Goal: Information Seeking & Learning: Learn about a topic

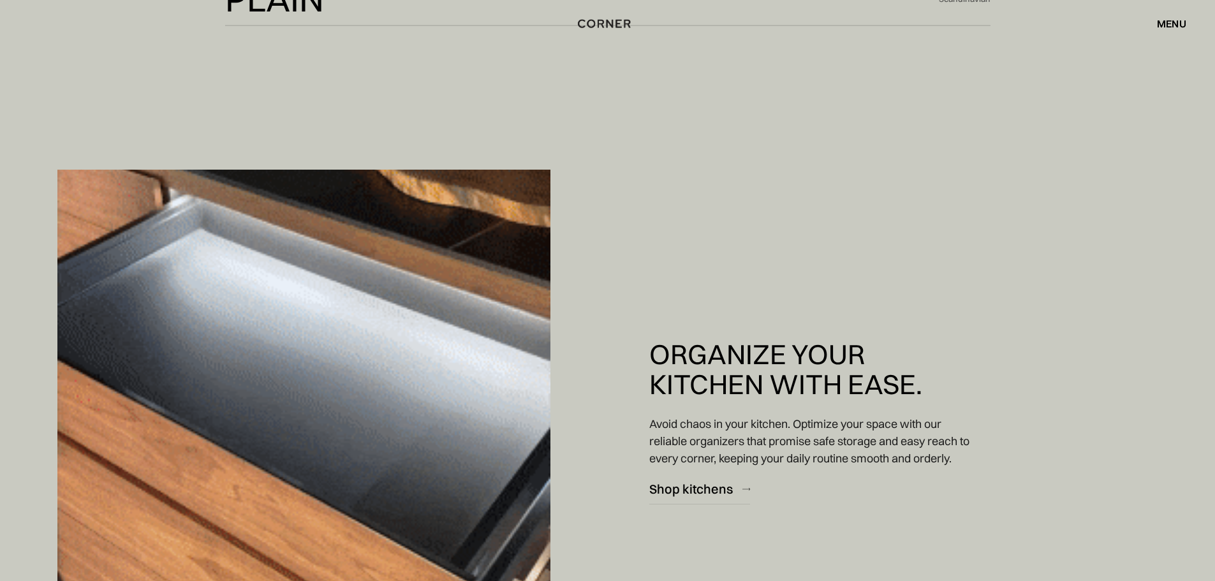
scroll to position [3763, 0]
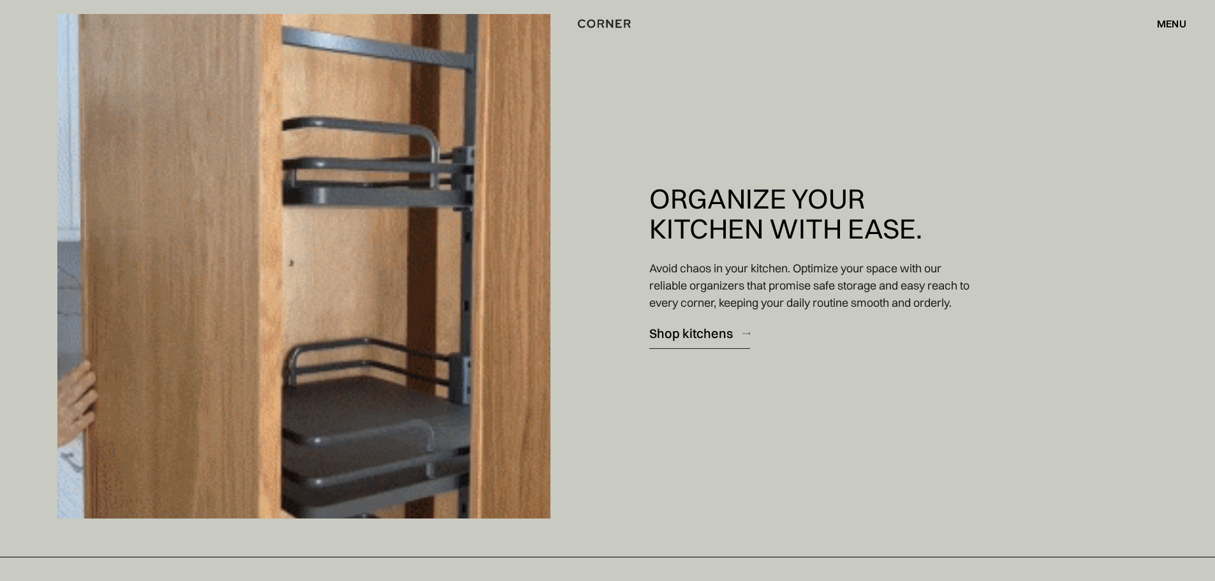
click at [684, 336] on div "Shop kitchens" at bounding box center [691, 333] width 84 height 17
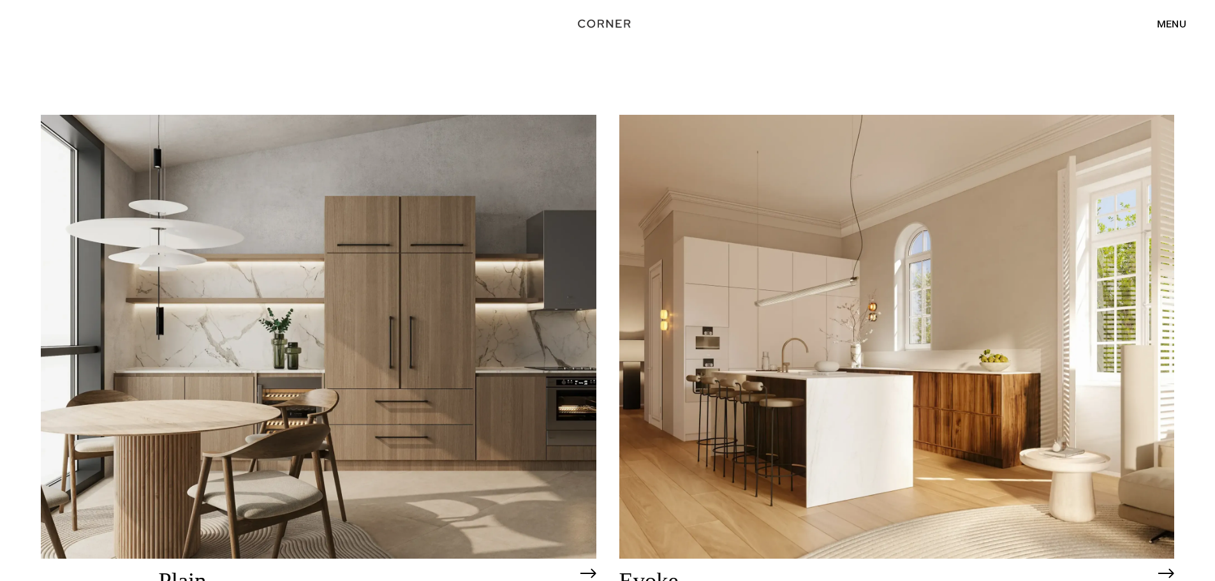
scroll to position [4146, 0]
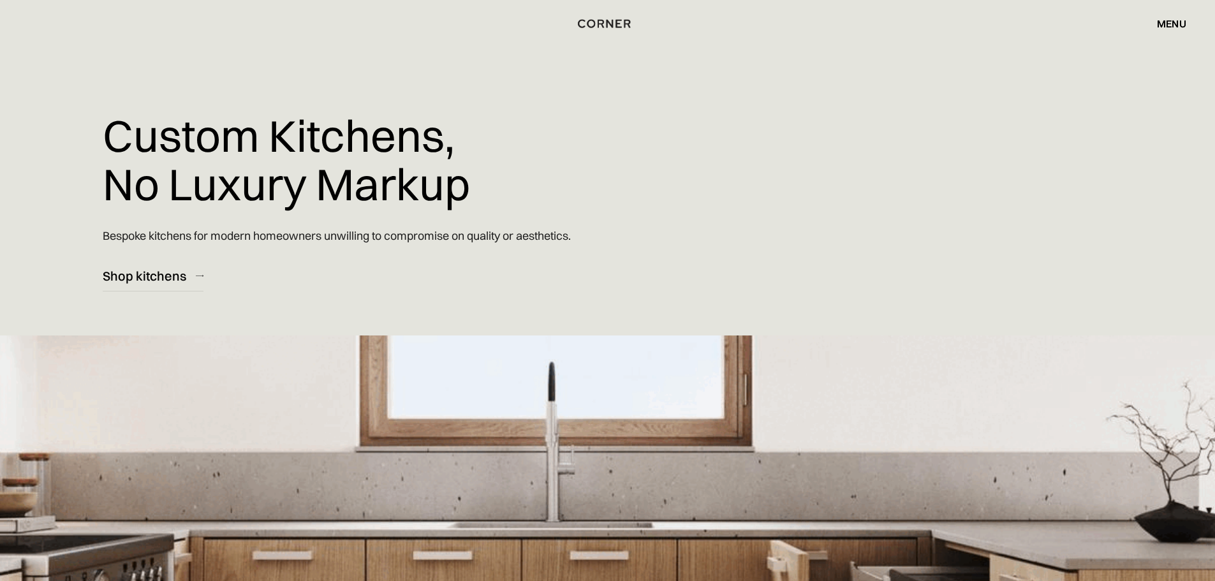
click at [1174, 26] on div "menu" at bounding box center [1171, 23] width 29 height 10
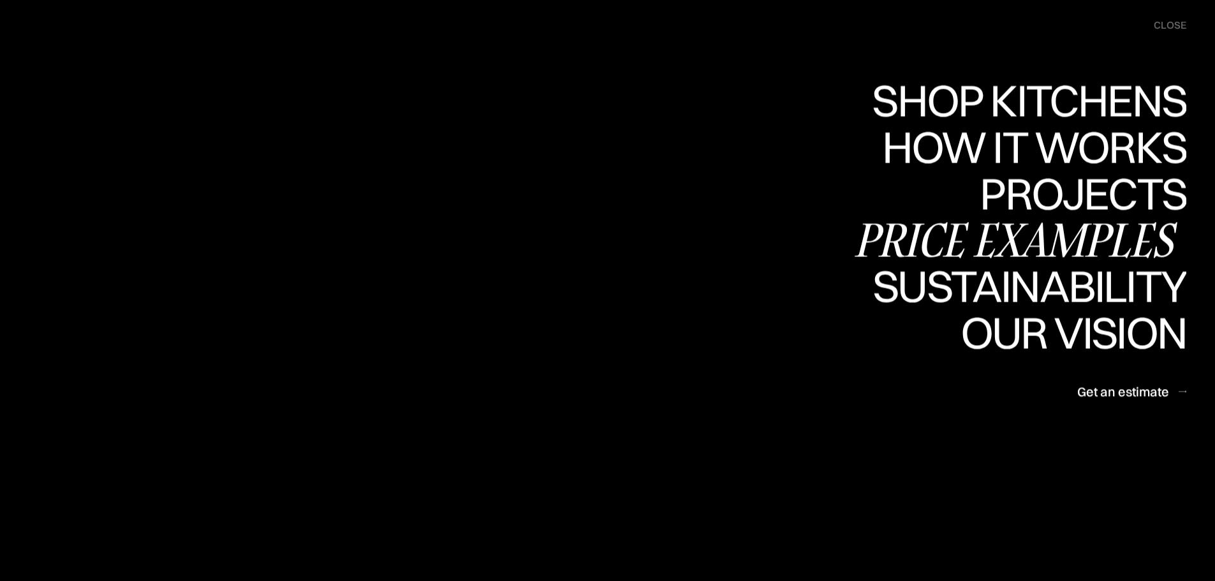
click at [0, 0] on div "Price examples" at bounding box center [0, 0] width 0 height 0
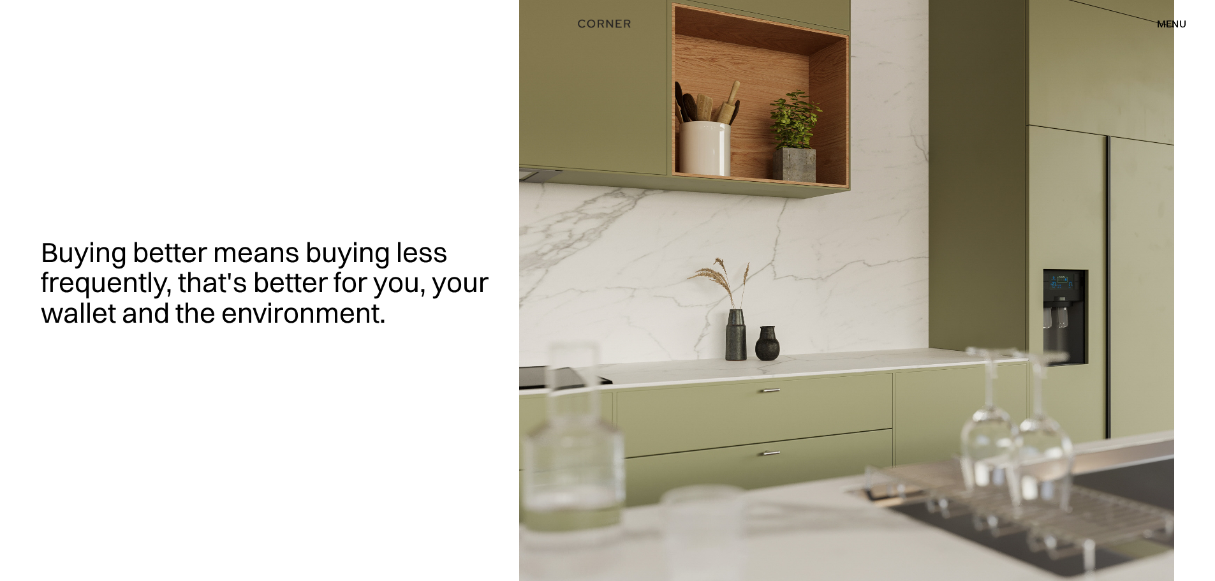
click at [1171, 18] on div "menu" at bounding box center [1171, 23] width 29 height 10
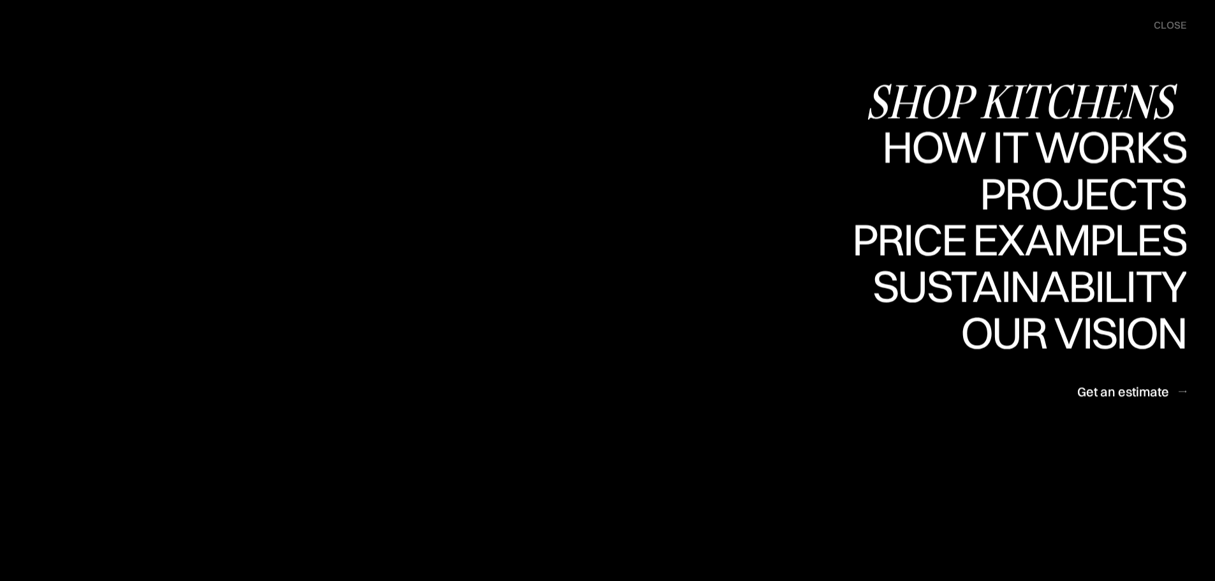
click at [1037, 98] on div "Shop Kitchens" at bounding box center [1025, 100] width 321 height 45
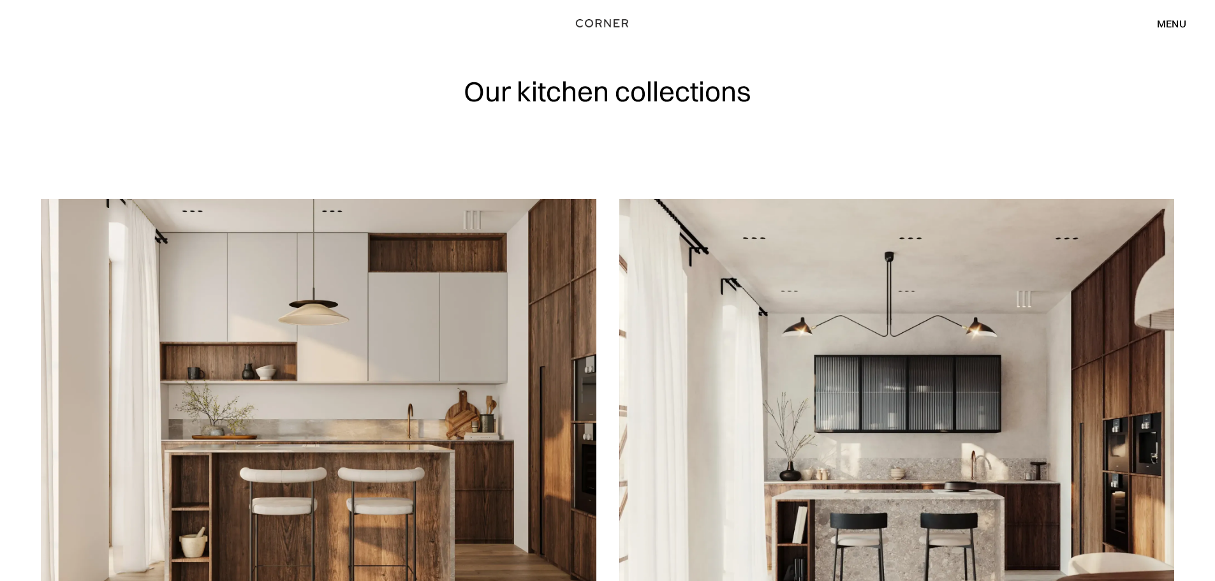
click at [599, 23] on img "home" at bounding box center [602, 23] width 52 height 17
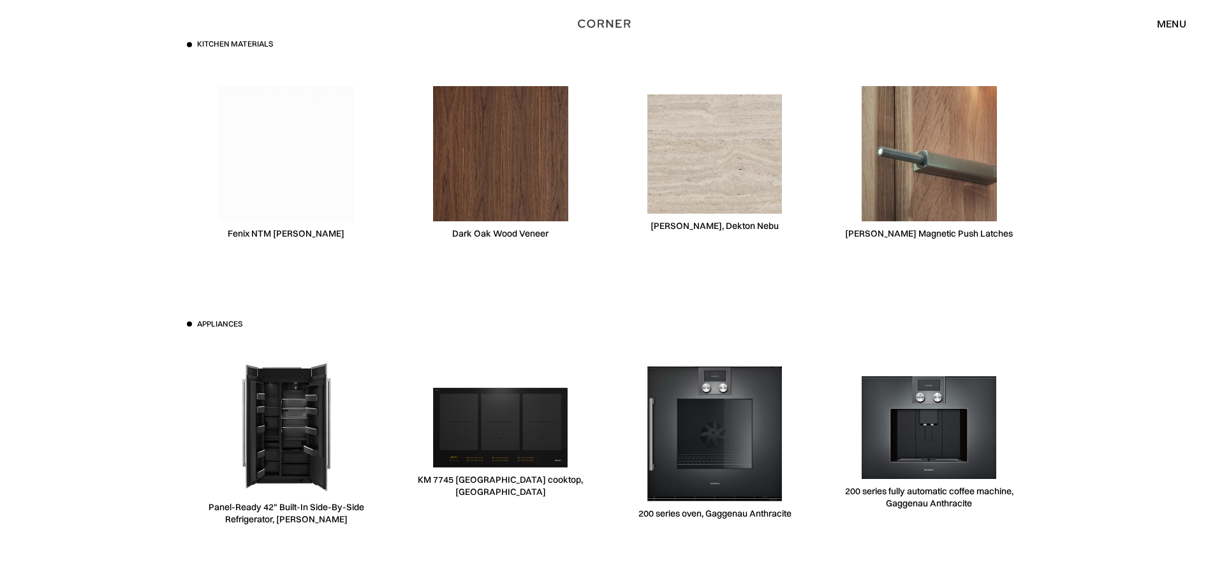
scroll to position [4082, 0]
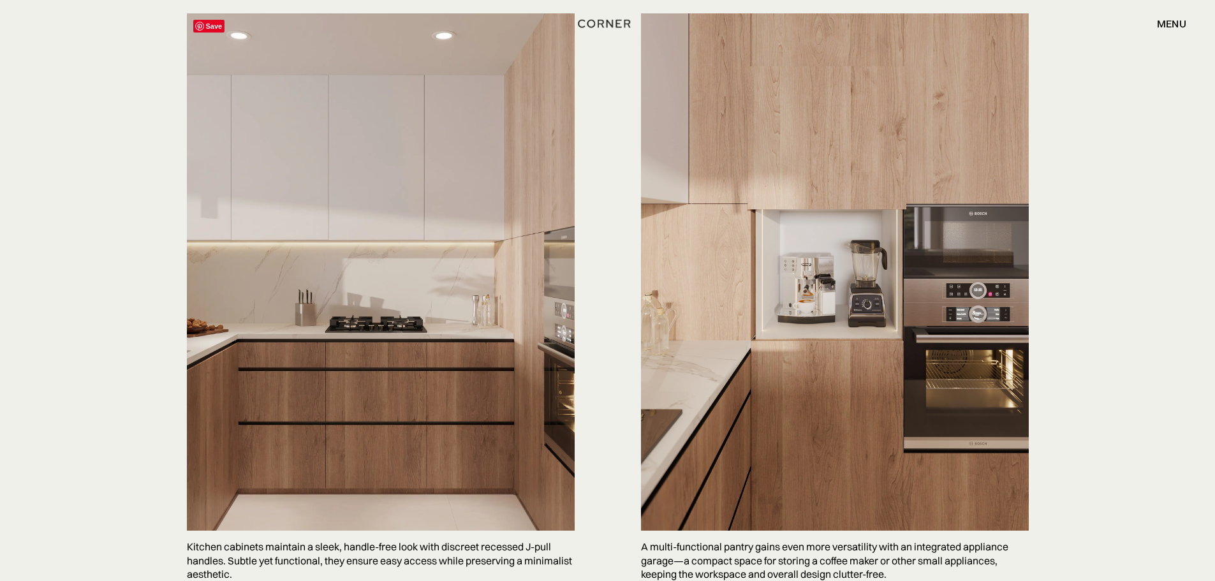
scroll to position [3827, 0]
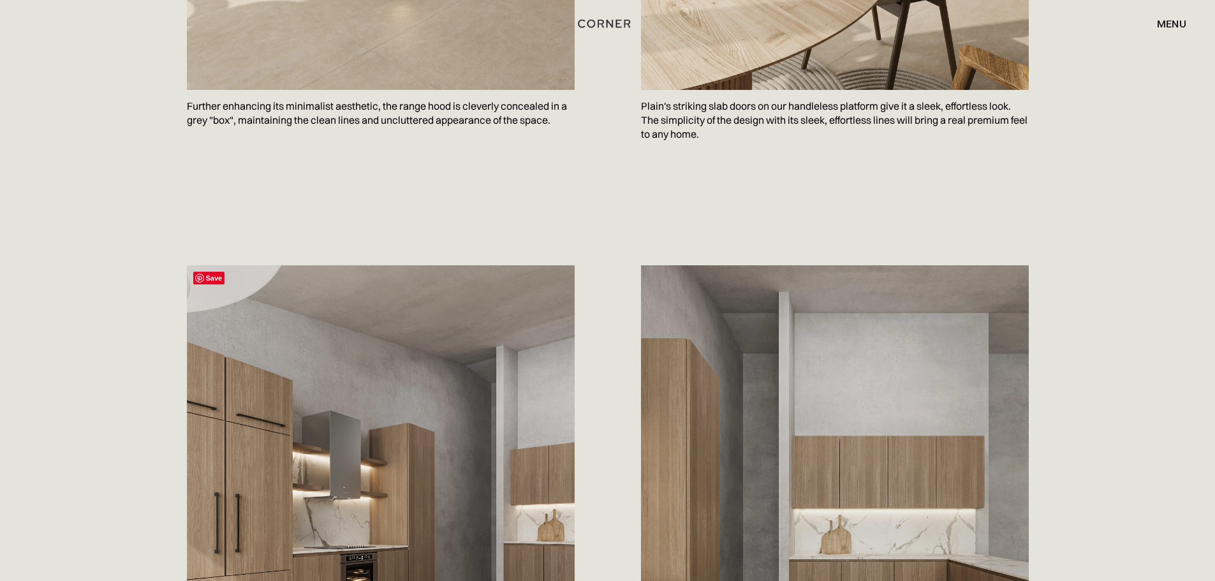
scroll to position [893, 0]
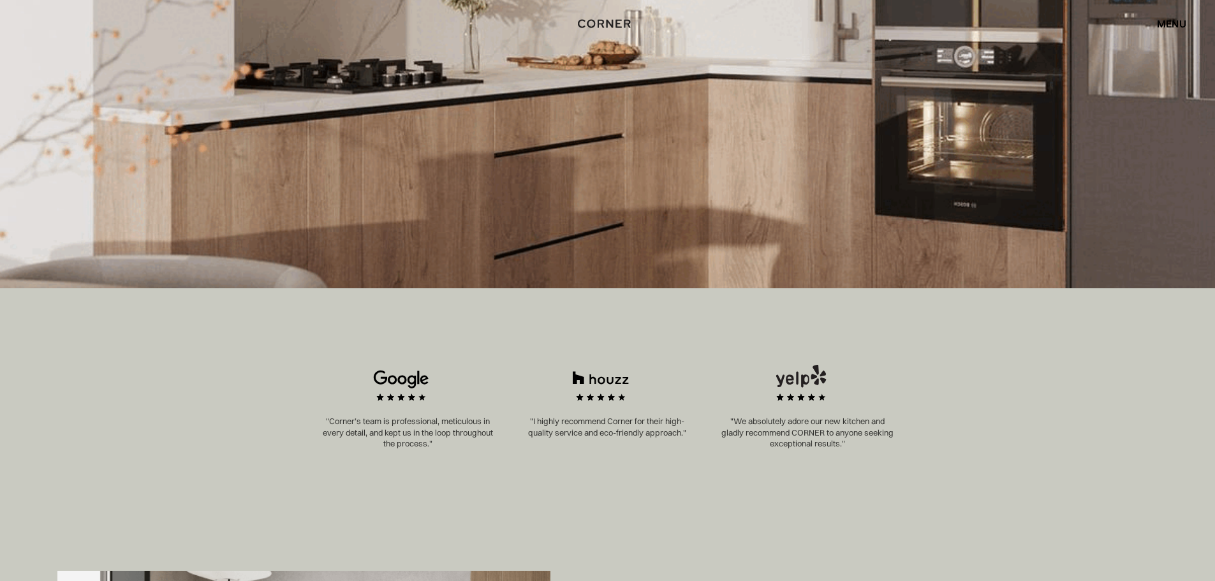
scroll to position [446, 0]
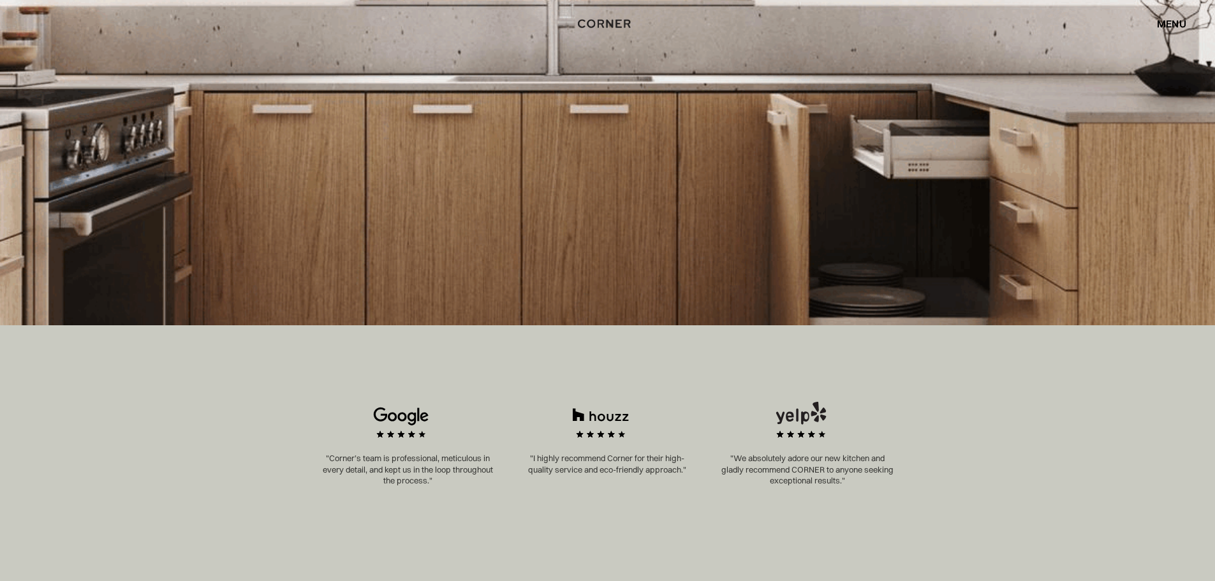
click at [1165, 29] on div "menu" at bounding box center [1171, 23] width 29 height 10
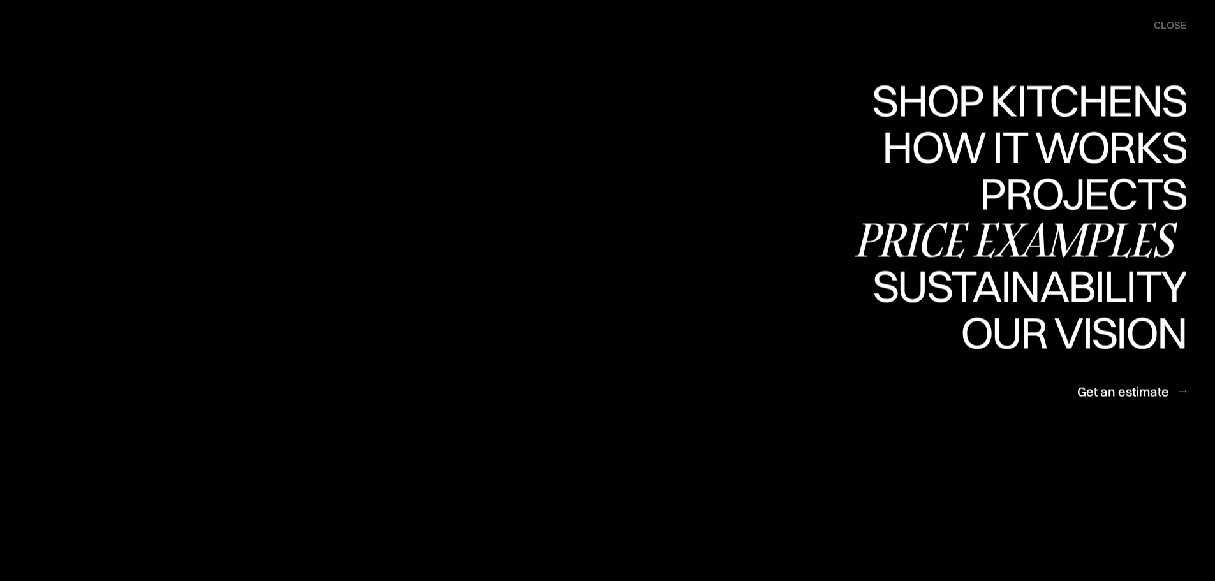
click at [0, 0] on div "Price examples" at bounding box center [0, 0] width 0 height 0
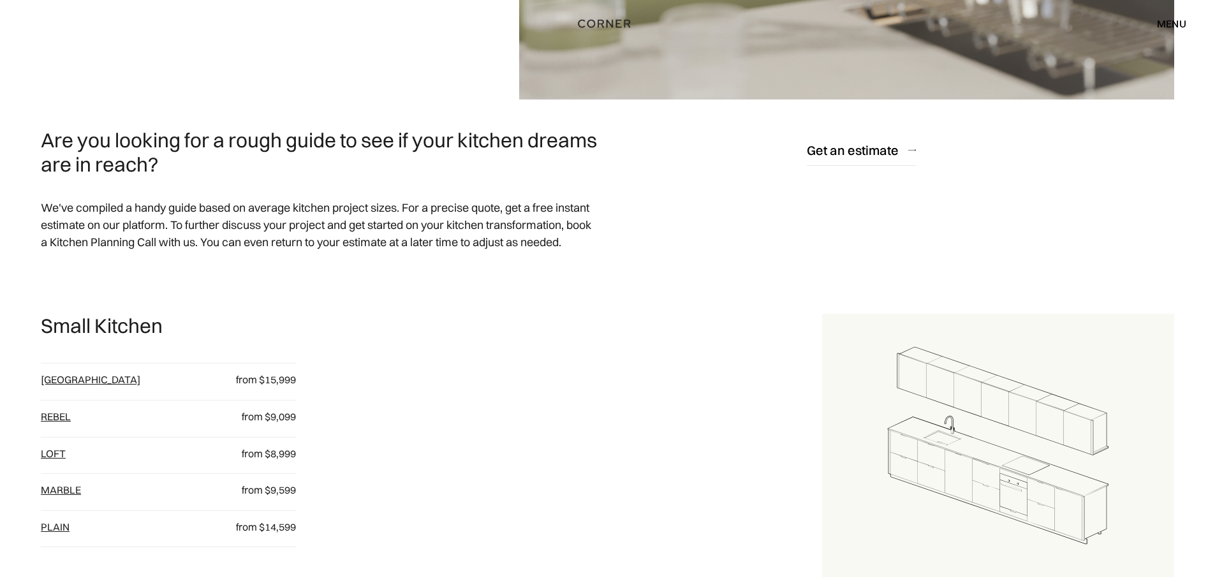
scroll to position [574, 0]
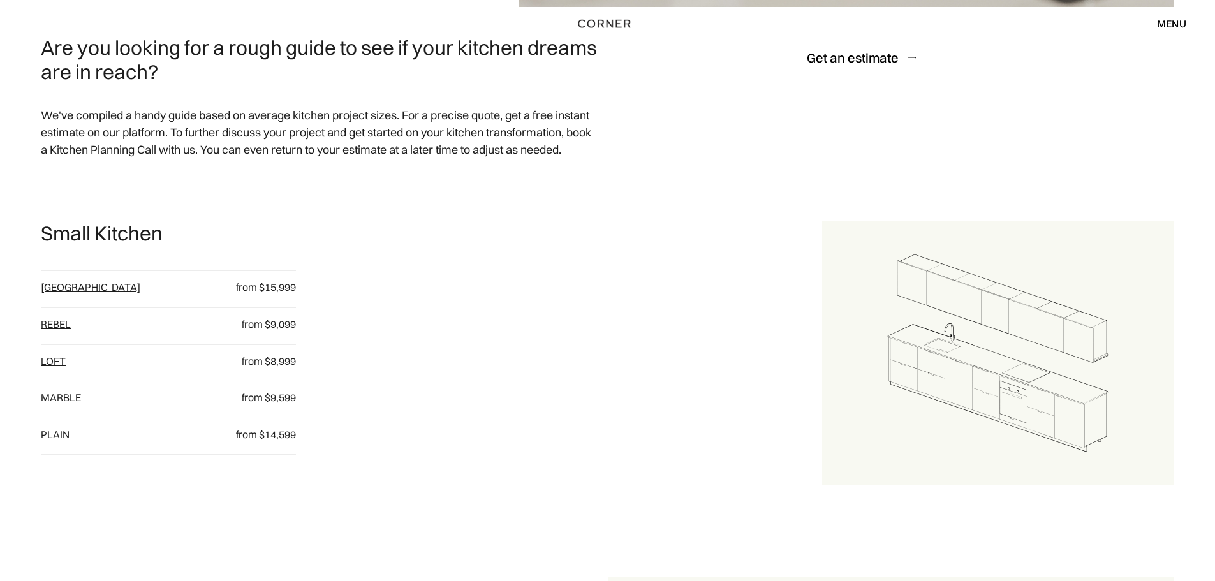
click at [64, 396] on link "Marble" at bounding box center [61, 397] width 40 height 13
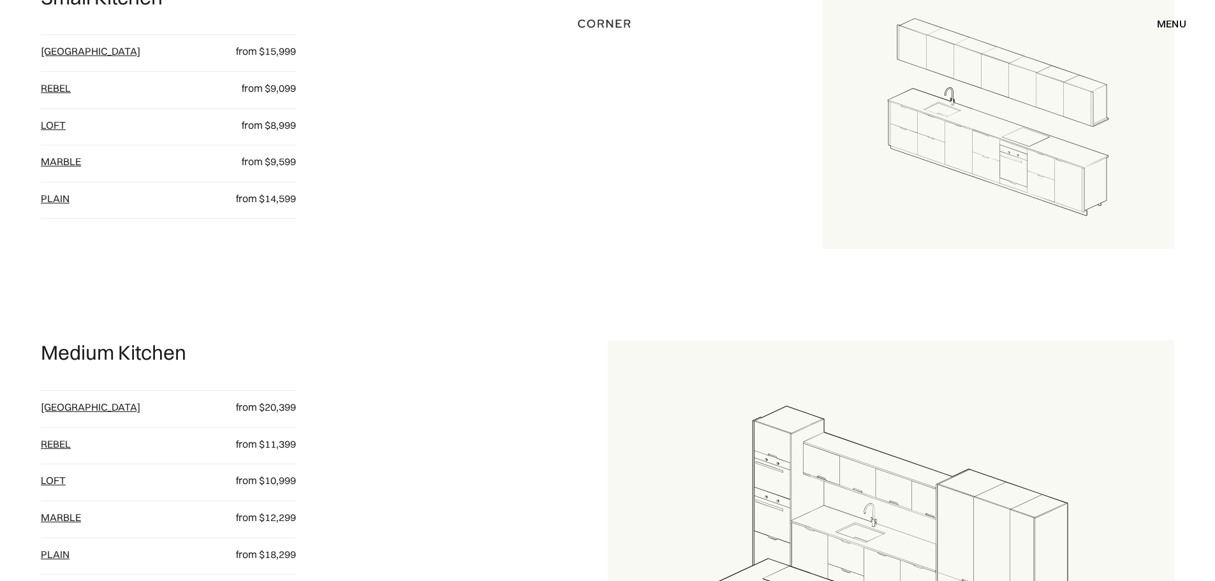
scroll to position [893, 0]
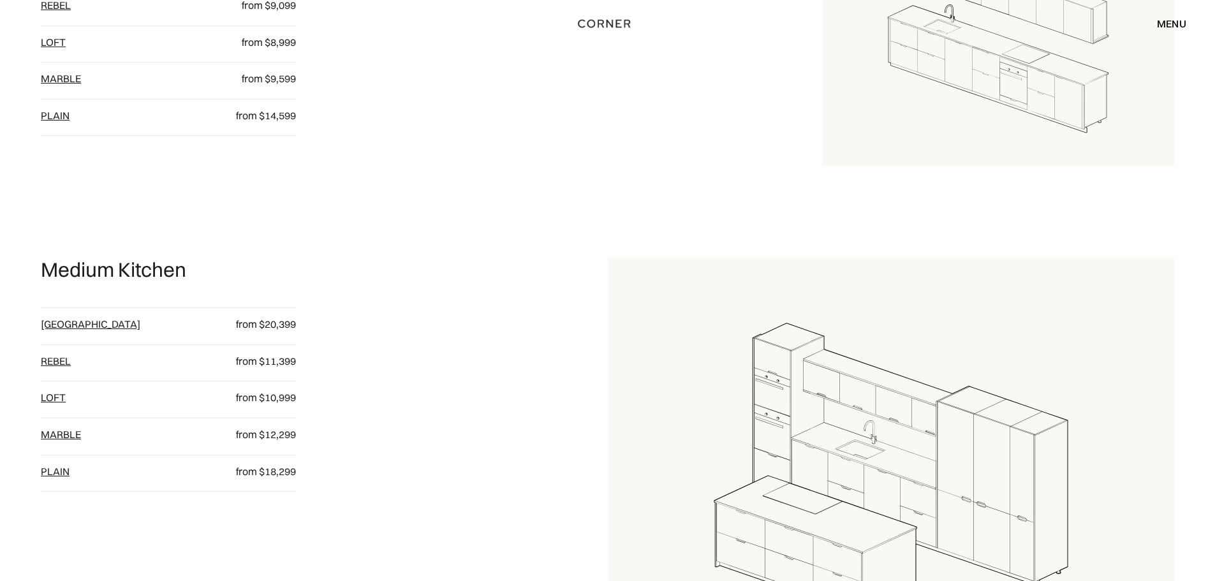
click at [55, 323] on link "[GEOGRAPHIC_DATA]" at bounding box center [90, 324] width 99 height 13
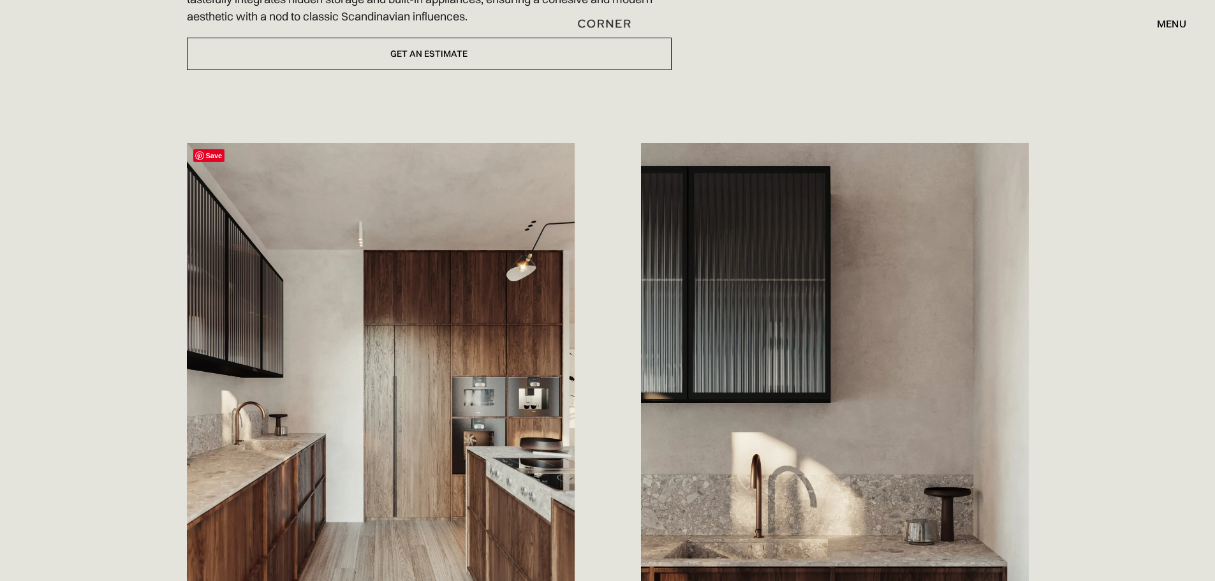
scroll to position [702, 0]
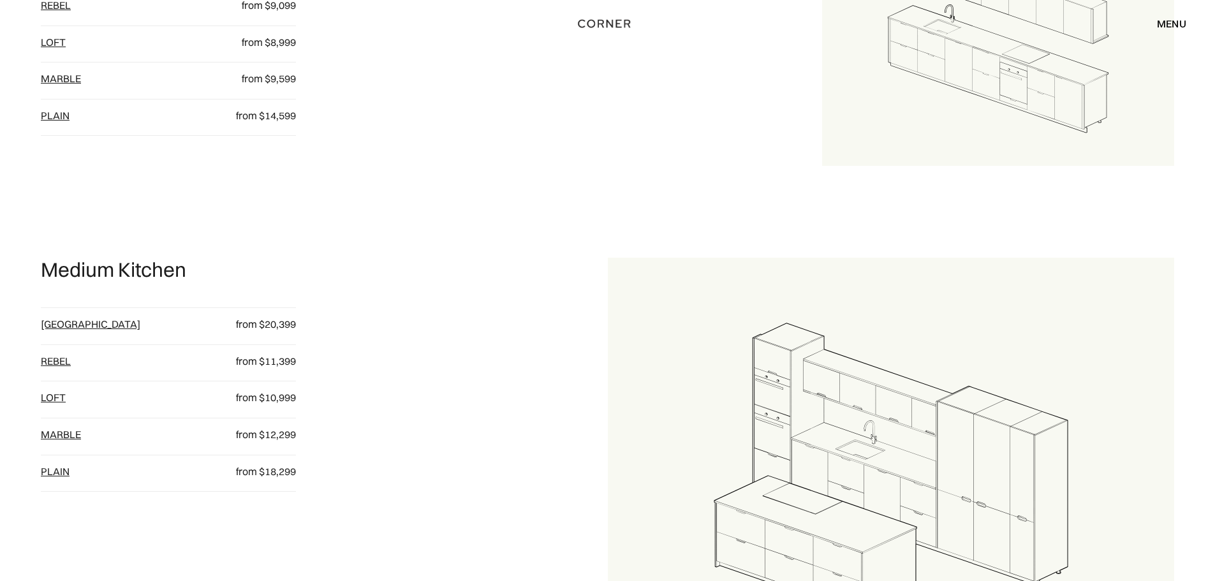
click at [62, 469] on link "plain" at bounding box center [55, 471] width 29 height 13
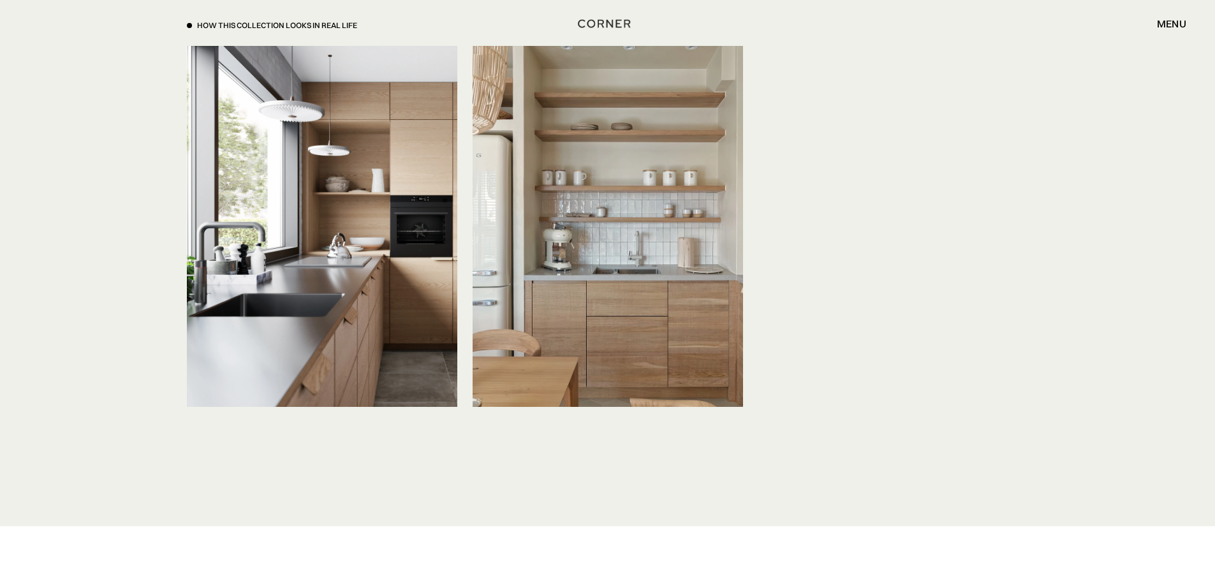
scroll to position [3125, 0]
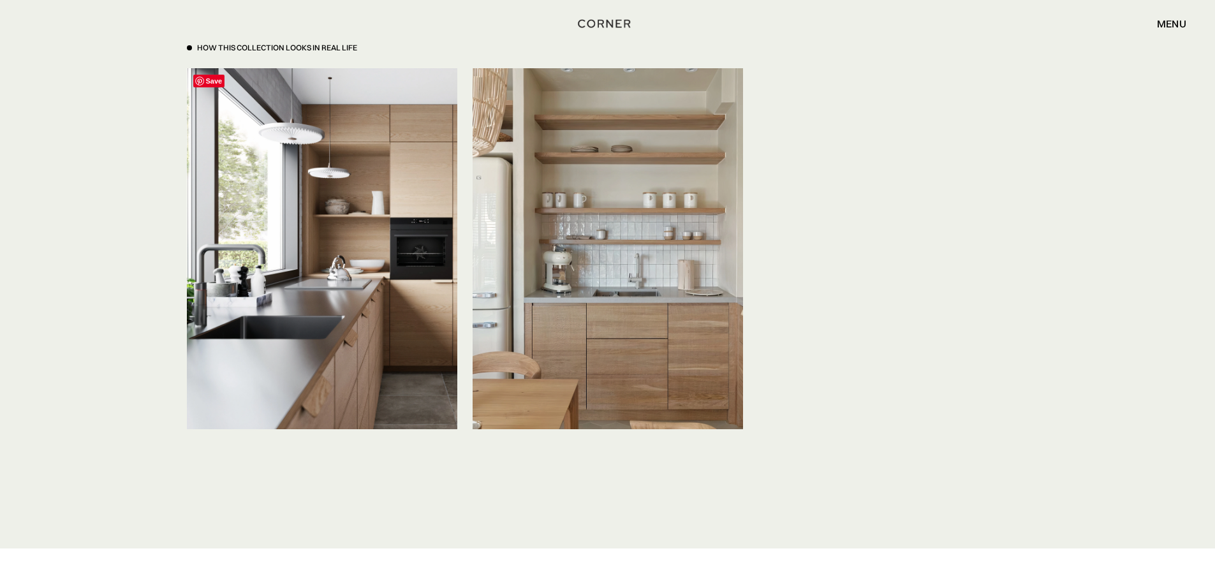
click at [307, 318] on img at bounding box center [322, 248] width 270 height 360
click at [251, 143] on img at bounding box center [322, 248] width 270 height 360
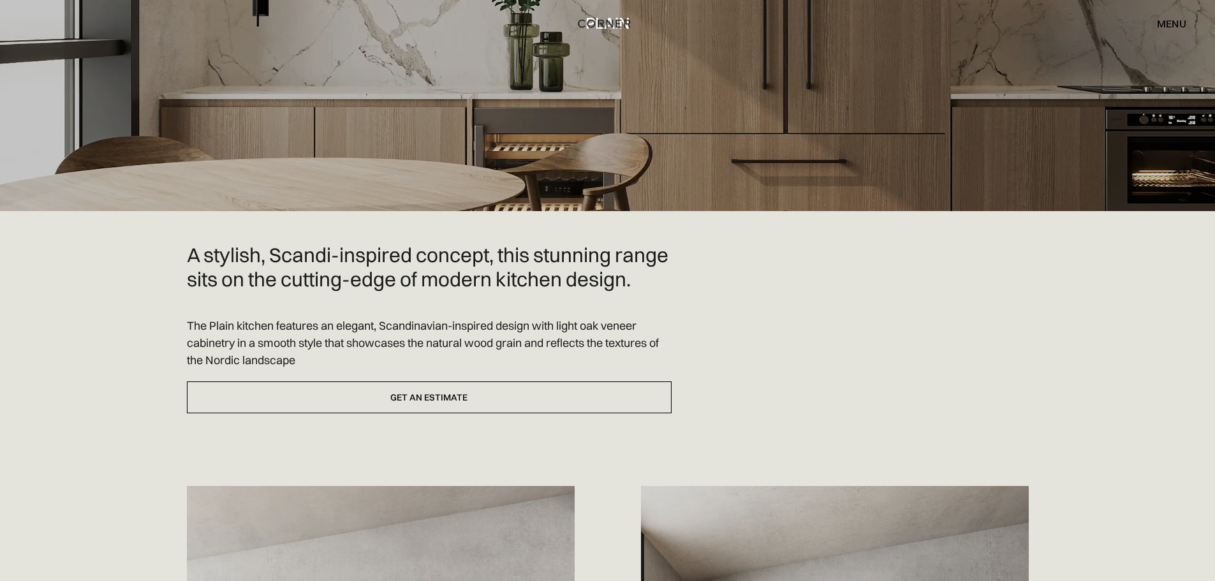
scroll to position [0, 0]
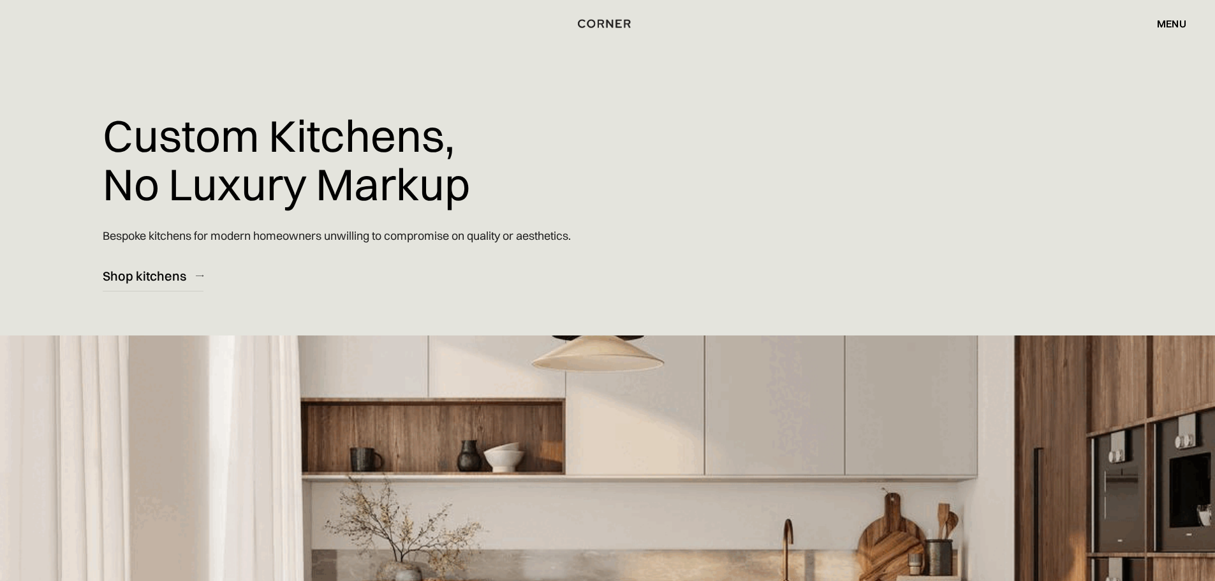
click at [1177, 24] on div "menu" at bounding box center [1171, 23] width 29 height 10
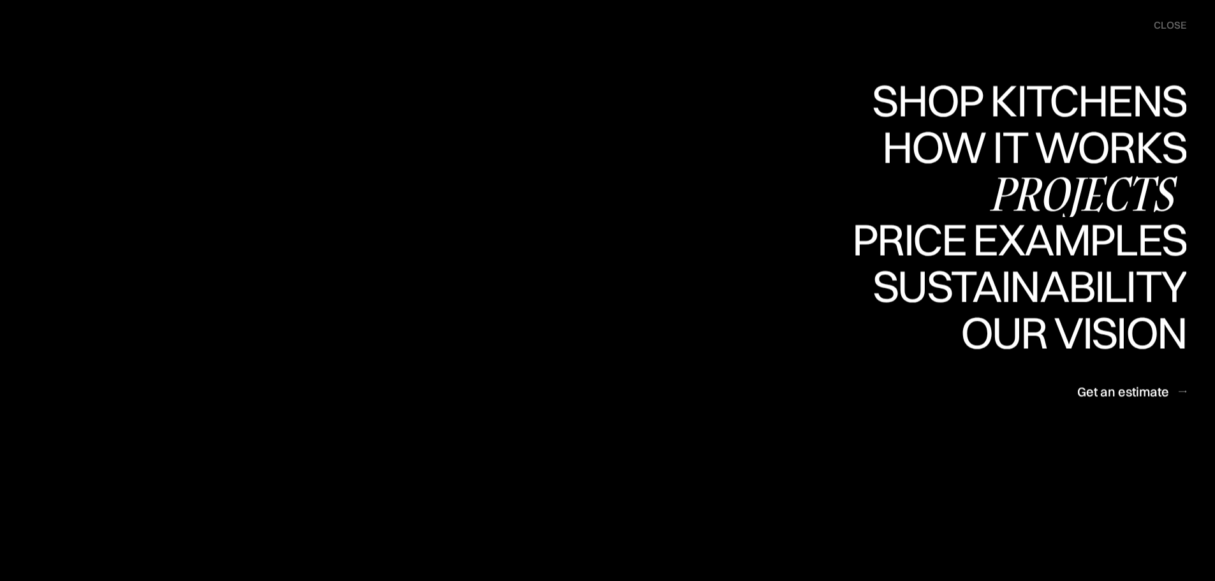
click at [0, 0] on div "Projects" at bounding box center [0, 0] width 0 height 0
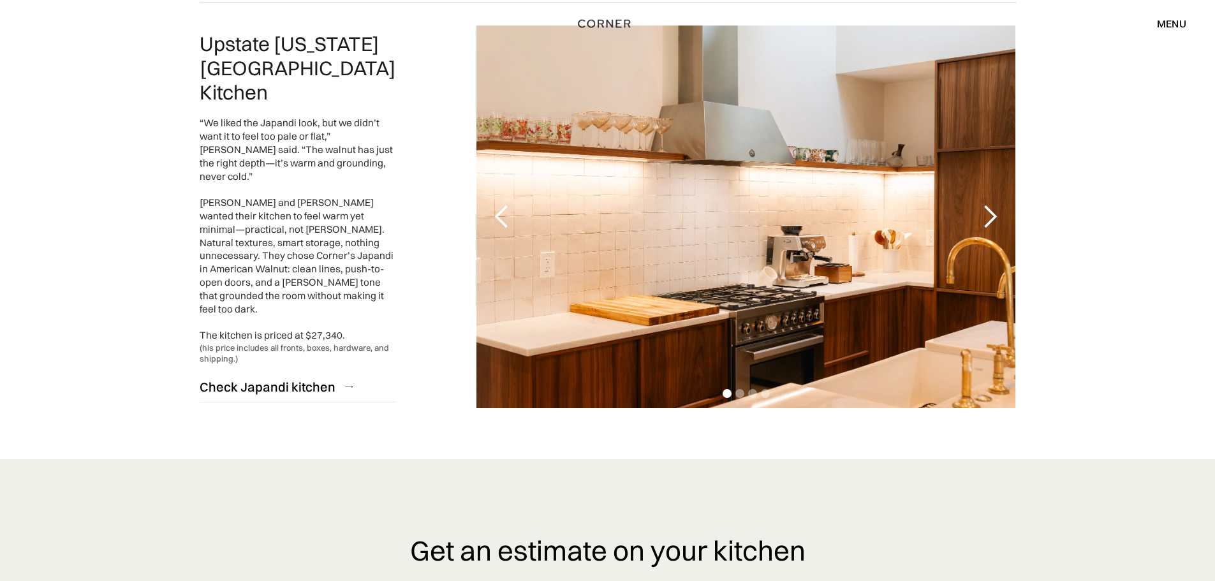
scroll to position [3125, 0]
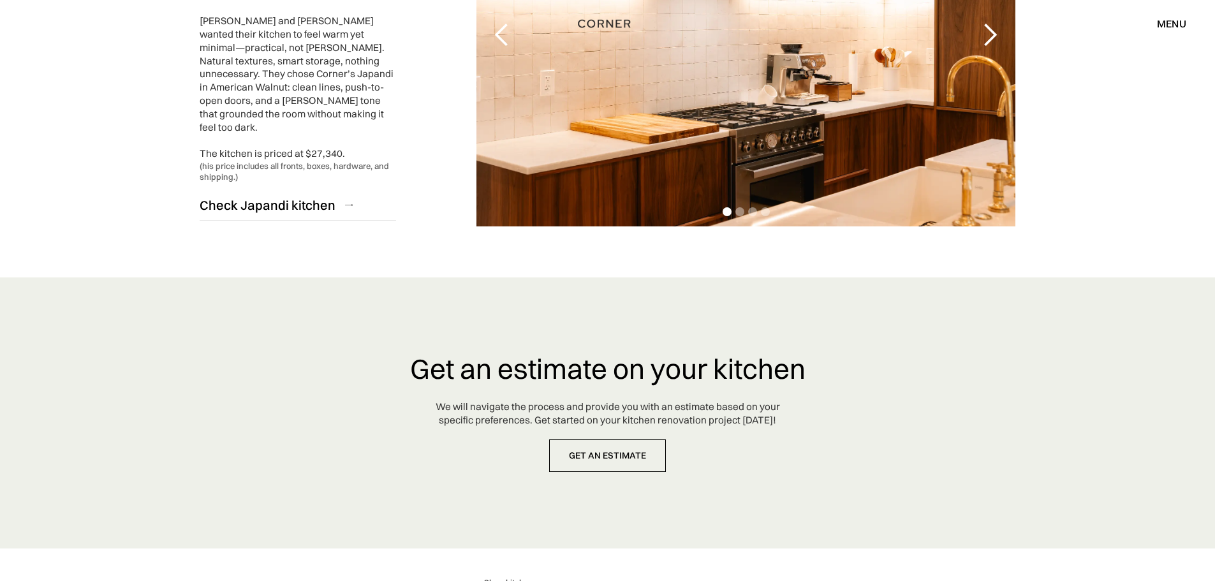
click at [358, 199] on div "Upstate [US_STATE] Japandi Kitchen “We liked the Japandi look, but we didn’t wa…" at bounding box center [608, 35] width 816 height 428
